Goal: Transaction & Acquisition: Subscribe to service/newsletter

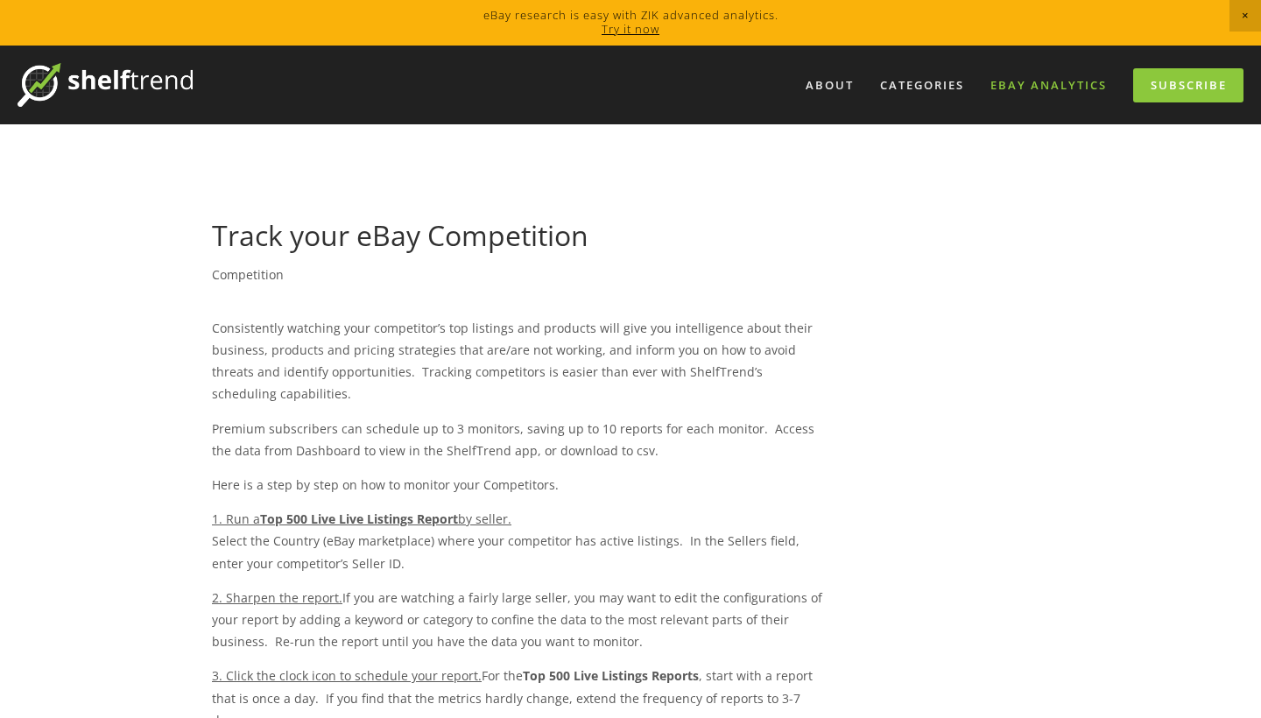
click at [1024, 82] on link "eBay Analytics" at bounding box center [1048, 85] width 139 height 29
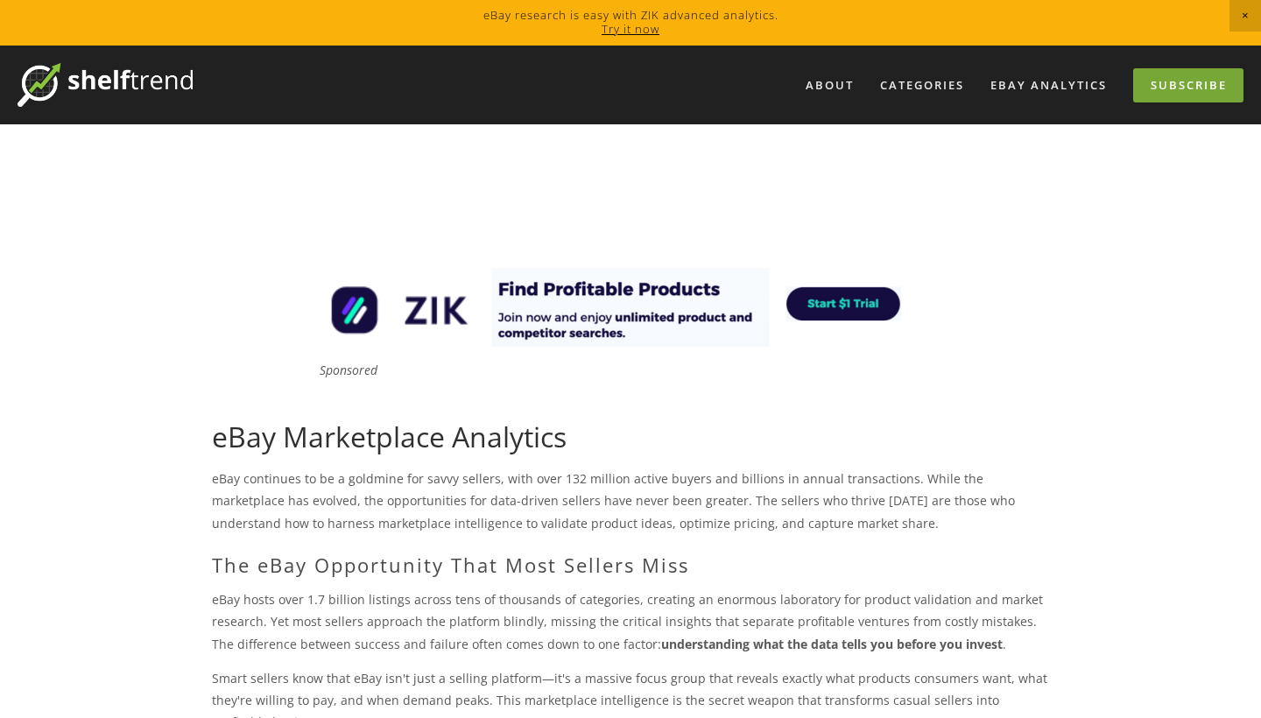
click at [1191, 87] on link "Subscribe" at bounding box center [1188, 85] width 110 height 34
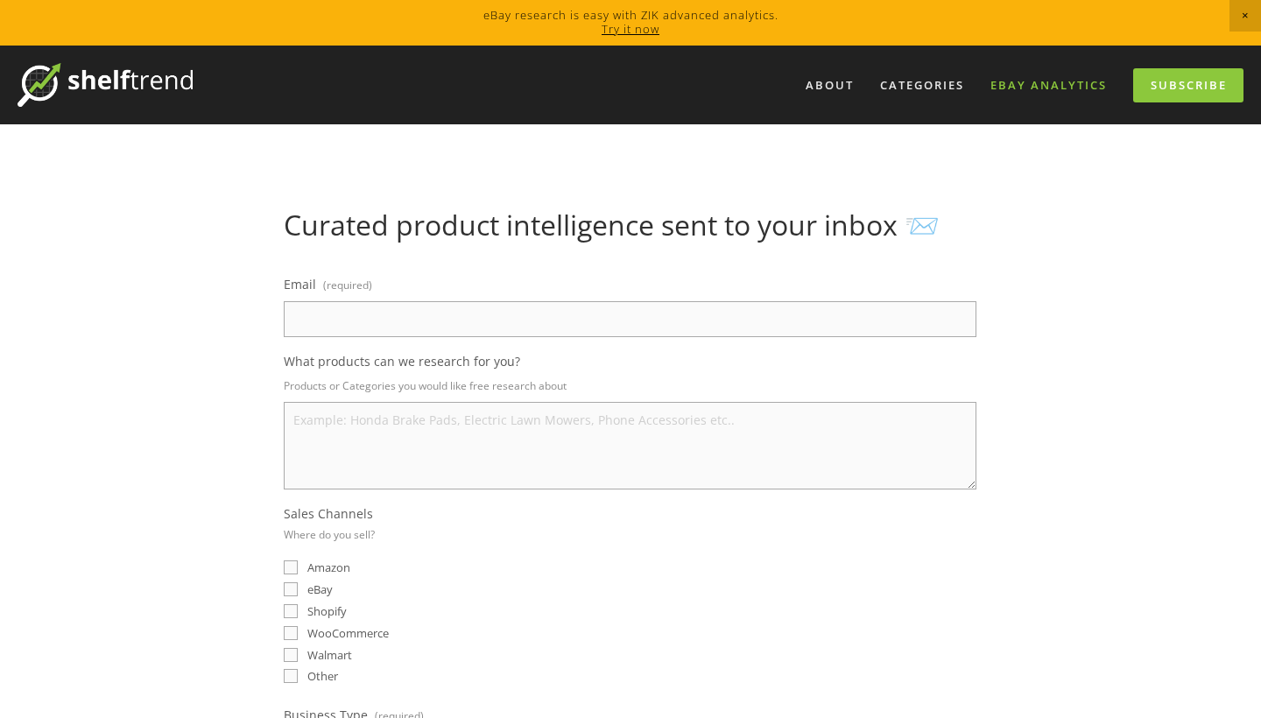
click at [1029, 85] on link "eBay Analytics" at bounding box center [1048, 85] width 139 height 29
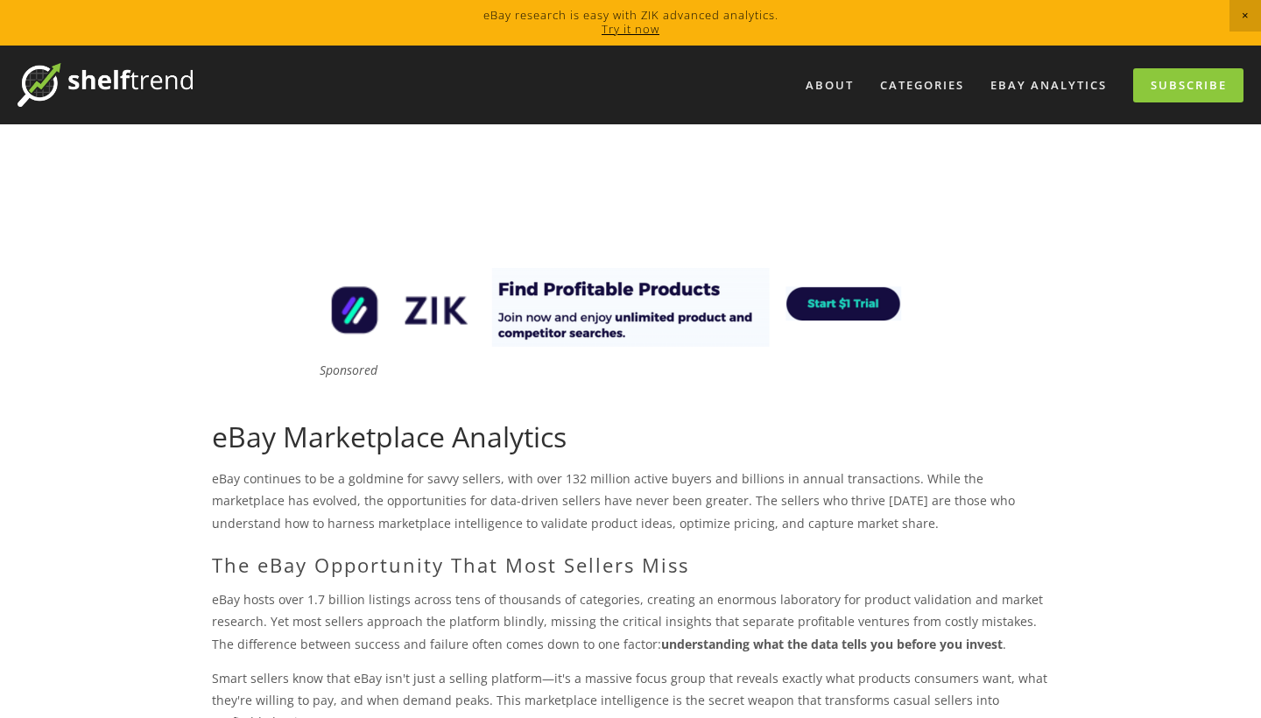
click at [821, 301] on img at bounding box center [630, 307] width 631 height 79
